Goal: Task Accomplishment & Management: Complete application form

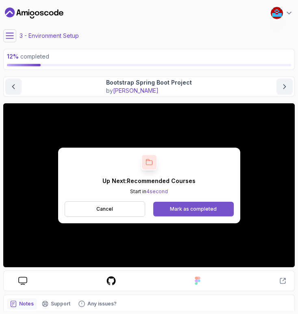
click at [190, 208] on div "Mark as completed" at bounding box center [193, 209] width 47 height 7
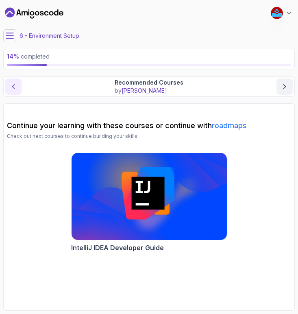
click at [13, 88] on icon "previous content" at bounding box center [14, 87] width 2 height 4
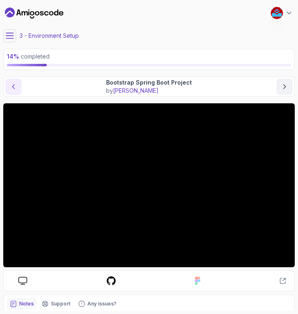
click at [12, 86] on icon "previous content" at bounding box center [13, 87] width 8 height 8
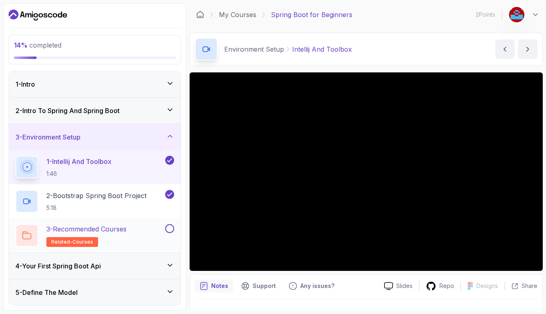
click at [83, 241] on span "related-courses" at bounding box center [72, 242] width 42 height 7
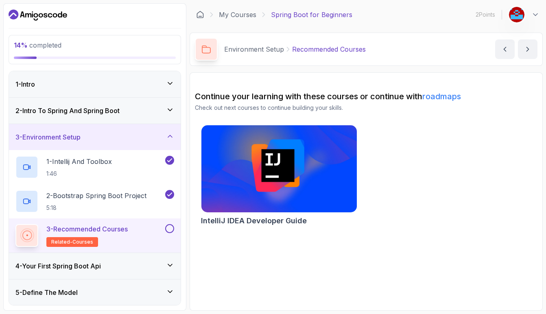
click at [288, 106] on p "Check out next courses to continue building your skills." at bounding box center [366, 108] width 343 height 8
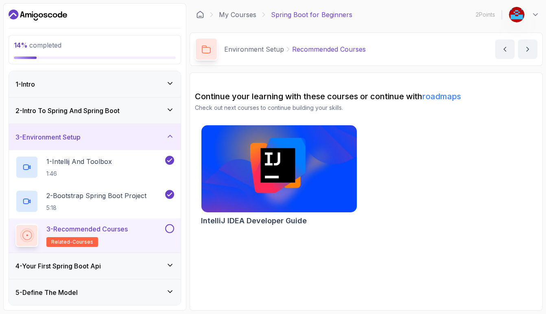
click at [290, 163] on img at bounding box center [278, 169] width 163 height 92
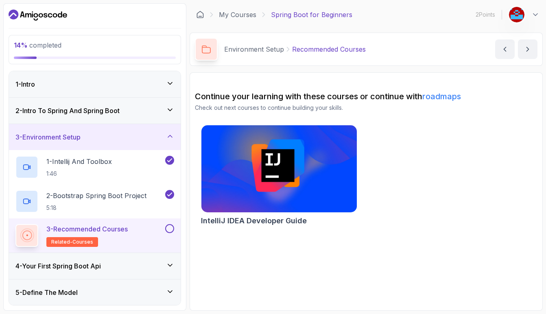
click at [171, 266] on icon at bounding box center [170, 265] width 8 height 8
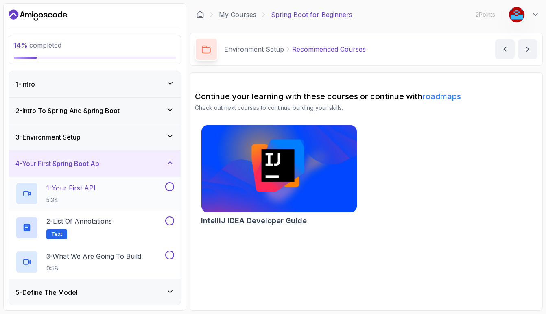
click at [37, 191] on div at bounding box center [26, 193] width 23 height 23
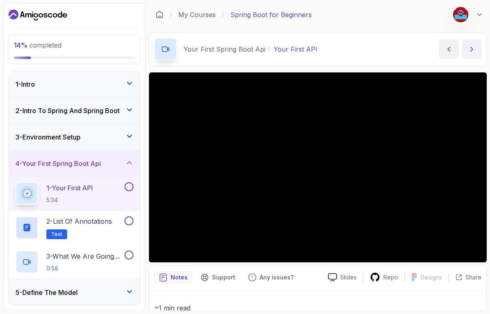
click at [130, 107] on icon at bounding box center [129, 110] width 8 height 8
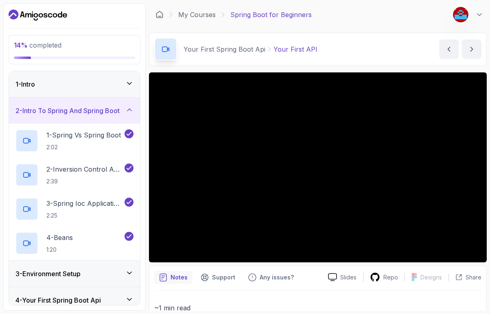
click at [128, 107] on icon at bounding box center [129, 110] width 8 height 8
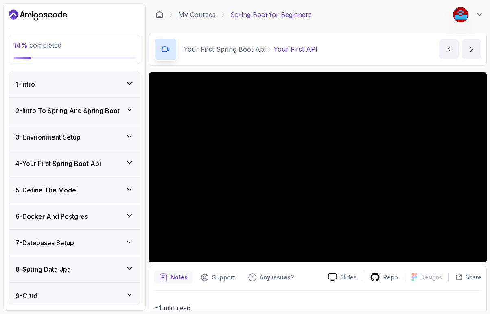
click at [130, 136] on icon at bounding box center [129, 136] width 8 height 8
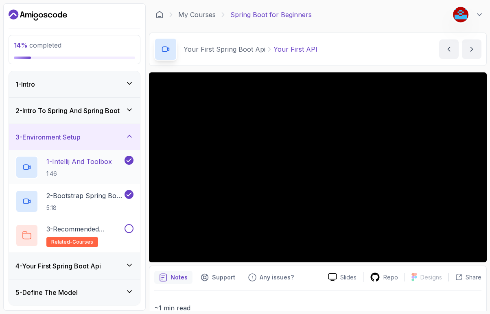
click at [107, 160] on p "1 - Intellij And Toolbox" at bounding box center [79, 162] width 66 height 10
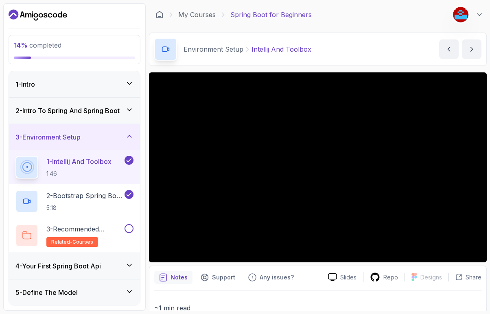
click at [324, 304] on p "~1 min read" at bounding box center [317, 307] width 327 height 11
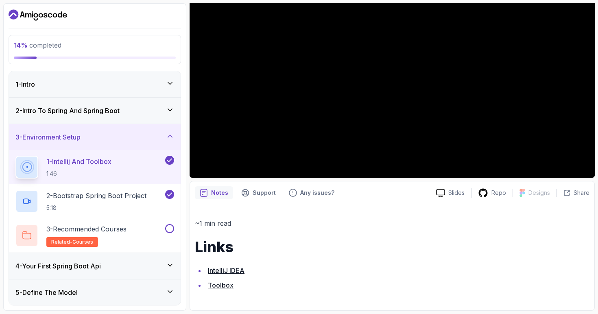
scroll to position [122, 0]
click at [227, 272] on link "IntelliJ IDEA" at bounding box center [226, 271] width 37 height 8
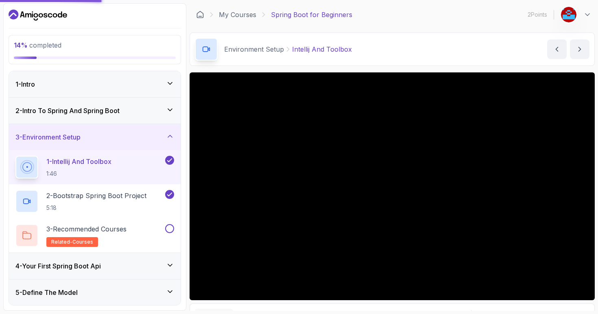
scroll to position [0, 0]
click at [201, 13] on icon at bounding box center [200, 15] width 8 height 8
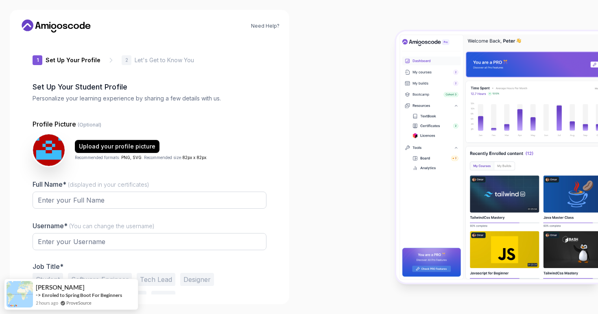
type input "vividbeetle29274"
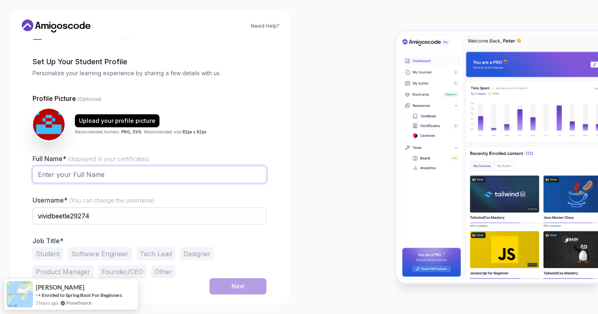
click at [141, 173] on input "Full Name* (displayed in your certificates)" at bounding box center [150, 174] width 234 height 17
type input "Bandisile Mazomba"
click at [138, 216] on input "vividbeetle29274" at bounding box center [150, 216] width 234 height 17
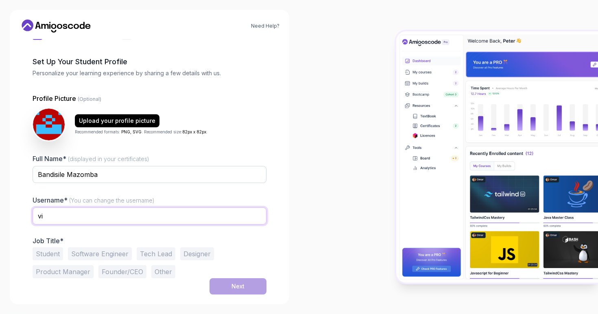
type input "v"
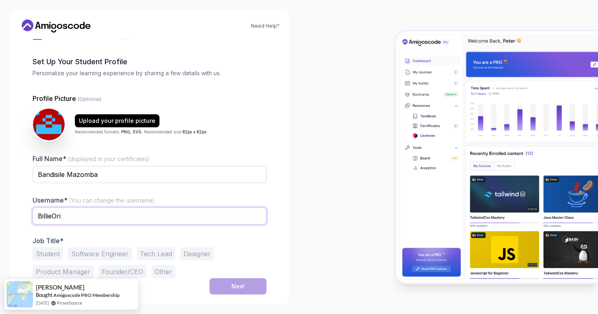
click at [53, 216] on input "BillieOri" at bounding box center [150, 216] width 234 height 17
click at [72, 218] on input "Billie_Ori" at bounding box center [150, 216] width 234 height 17
type input "Billie_Ori"
click at [101, 254] on button "Software Engineer" at bounding box center [100, 254] width 64 height 13
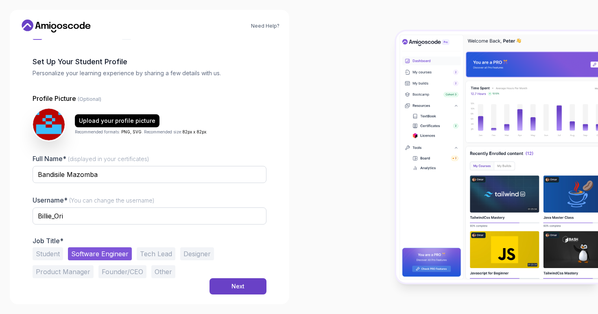
click at [55, 254] on button "Student" at bounding box center [48, 254] width 31 height 13
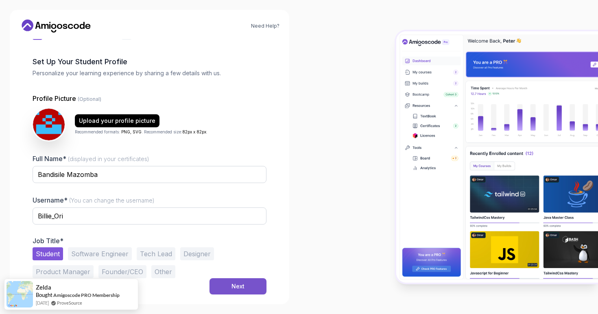
click at [251, 285] on button "Next" at bounding box center [238, 286] width 57 height 16
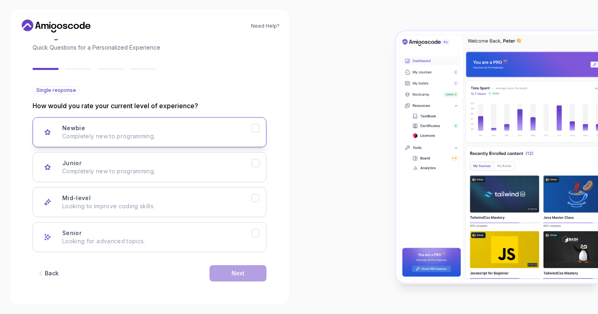
scroll to position [51, 0]
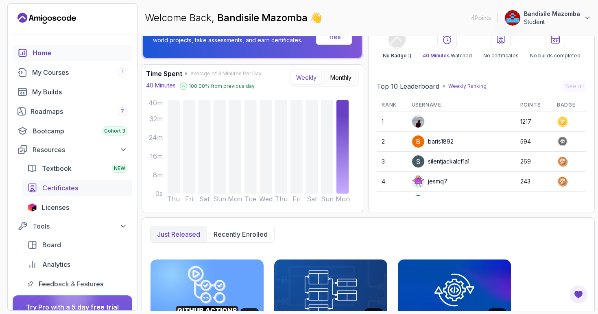
scroll to position [10, 0]
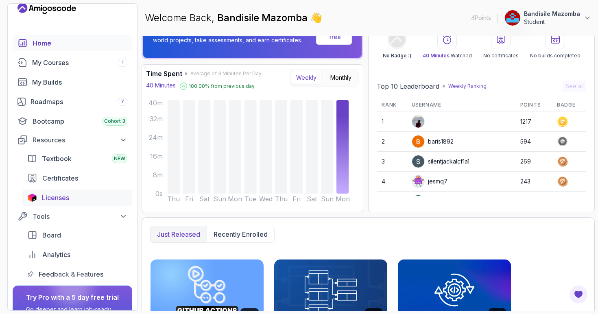
click at [62, 197] on span "Licenses" at bounding box center [55, 198] width 27 height 10
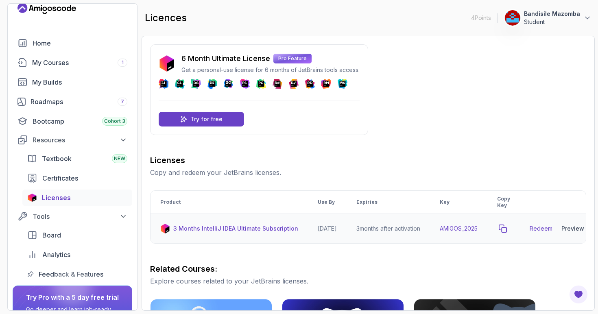
click at [418, 229] on icon "copy-button" at bounding box center [503, 229] width 8 height 8
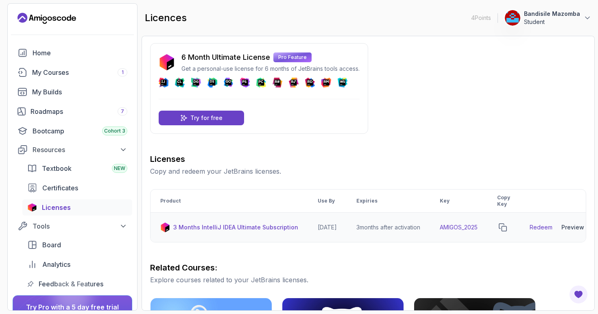
scroll to position [0, 0]
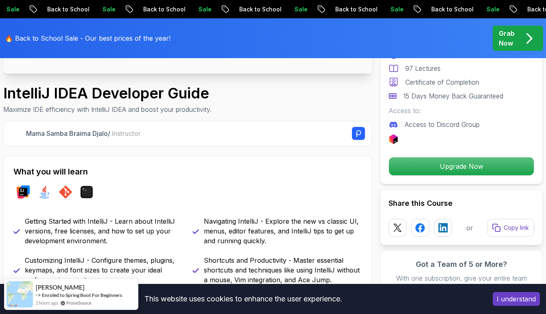
scroll to position [242, 0]
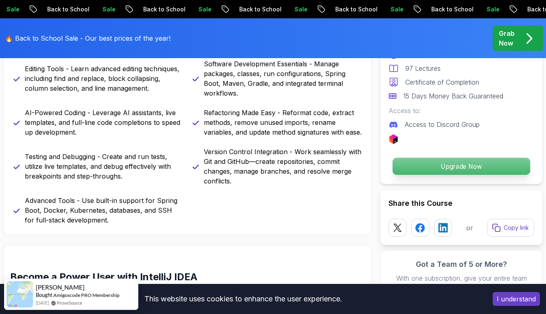
scroll to position [477, 0]
